Goal: Find specific page/section: Find specific page/section

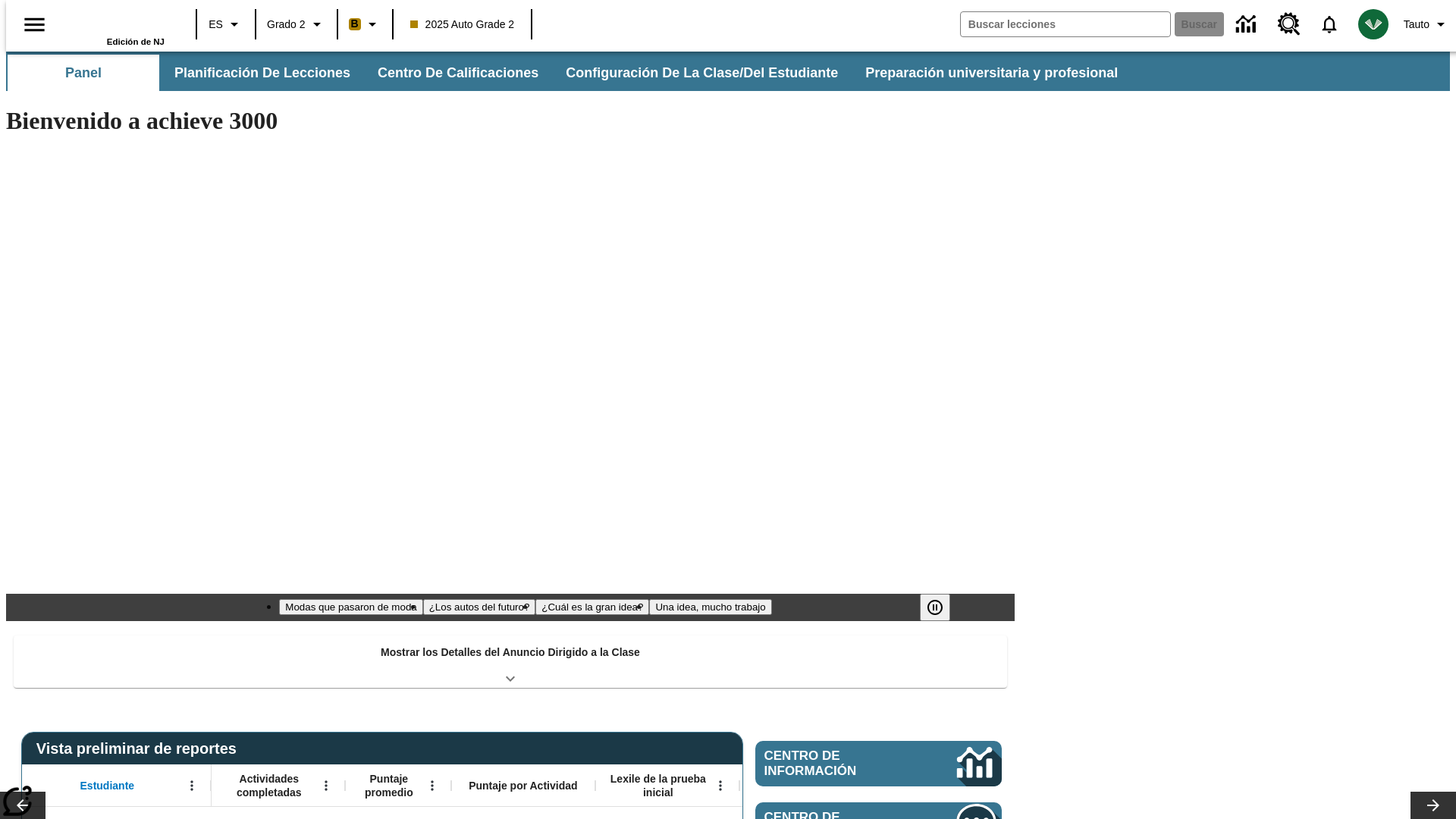
type input "-1"
click at [254, 73] on button "Planificación de lecciones" at bounding box center [263, 73] width 202 height 37
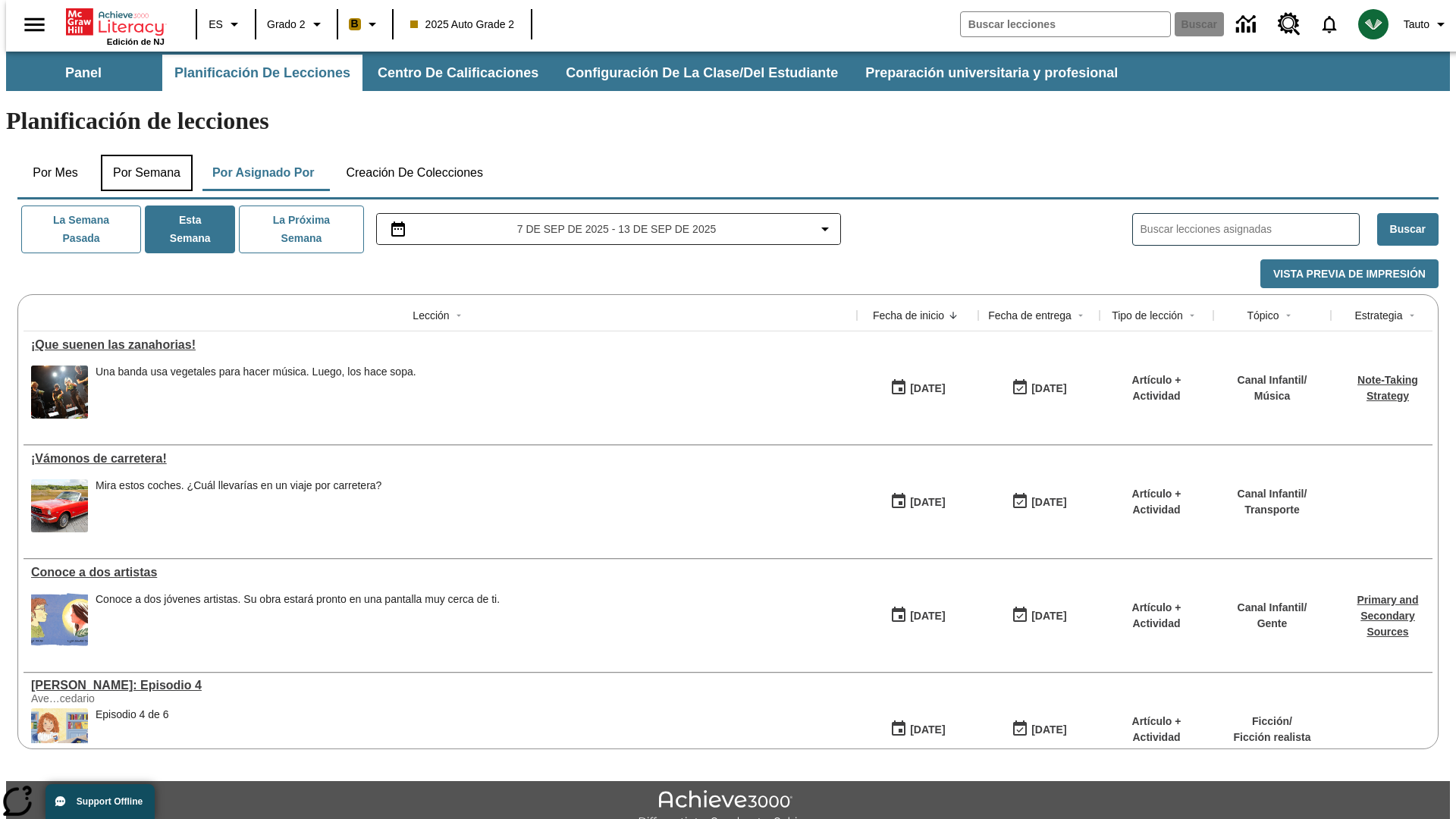
click at [142, 155] on button "Por semana" at bounding box center [146, 172] width 91 height 37
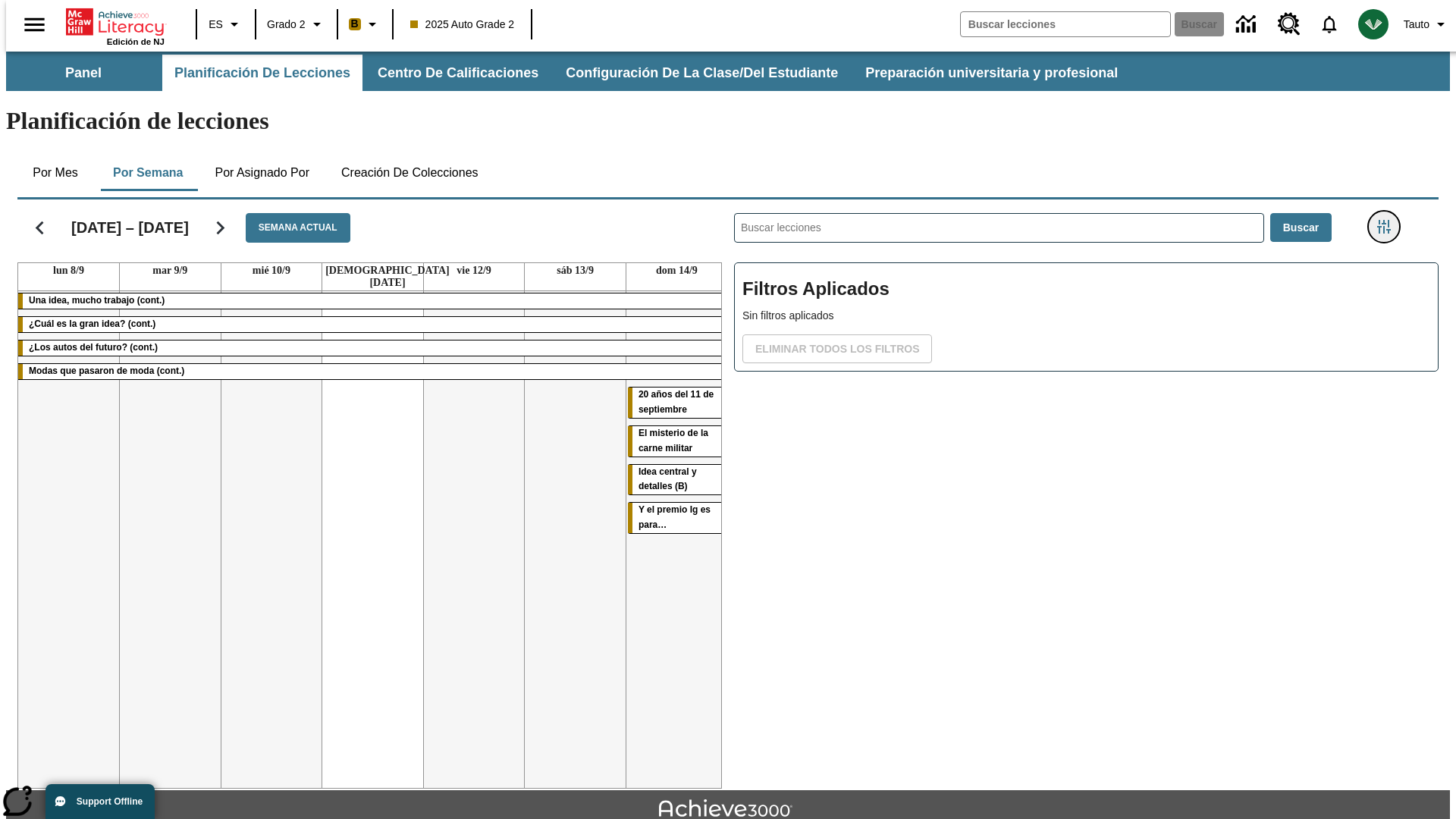
click at [1389, 220] on icon "Menú lateral de filtros" at bounding box center [1384, 226] width 13 height 13
